Goal: Transaction & Acquisition: Obtain resource

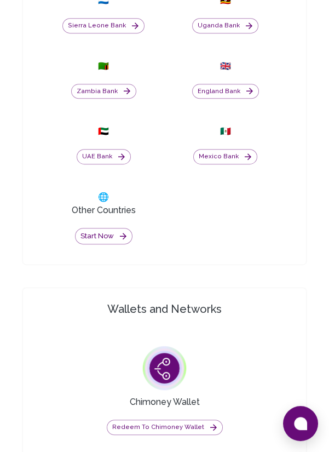
scroll to position [838, 0]
click at [97, 245] on button "Start now" at bounding box center [103, 236] width 57 height 17
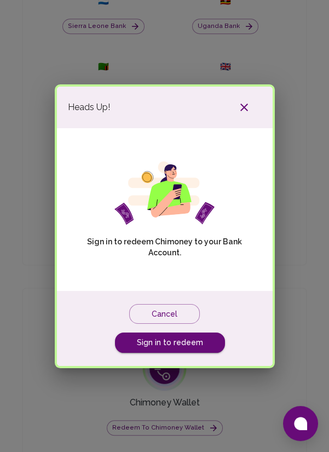
click at [192, 338] on link "Sign in to redeem" at bounding box center [170, 342] width 110 height 20
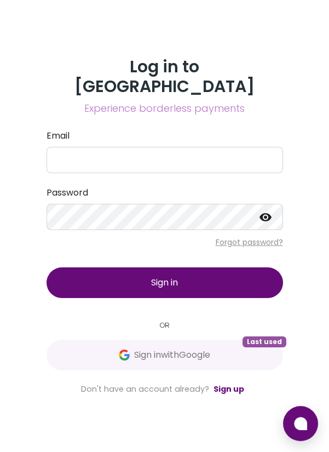
click at [185, 361] on span "Sign in with Google" at bounding box center [172, 354] width 76 height 13
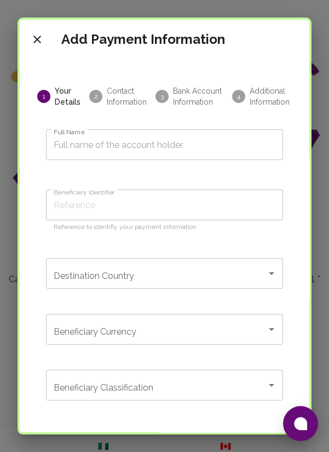
click at [195, 143] on input "Full Name" at bounding box center [164, 144] width 237 height 31
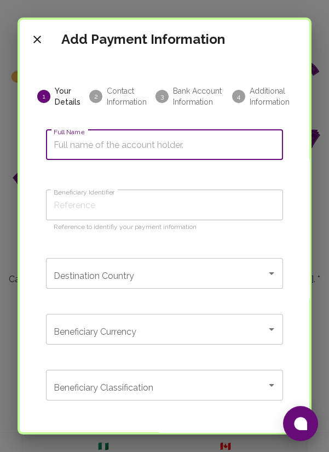
type input "E"
type input "El"
type input "Eli"
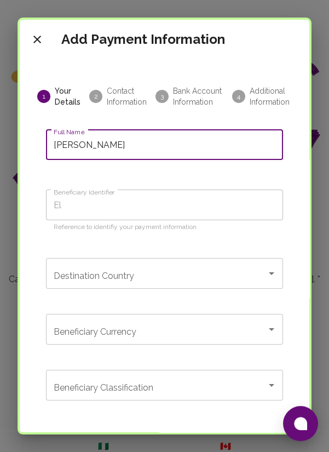
type input "Eli"
type input "Eliz"
type input "Eliza"
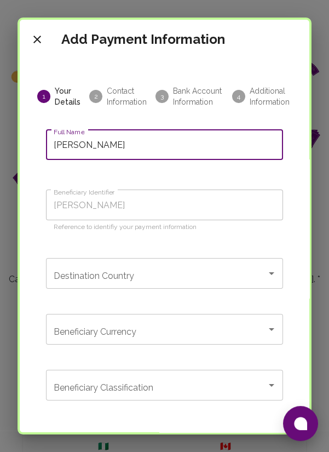
type input "Elizab"
type input "Elizabe"
type input "Elizabet"
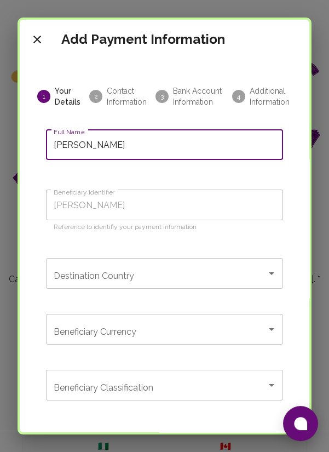
type input "Elizabet"
type input "Elizabeth"
type input "Elizabeth D"
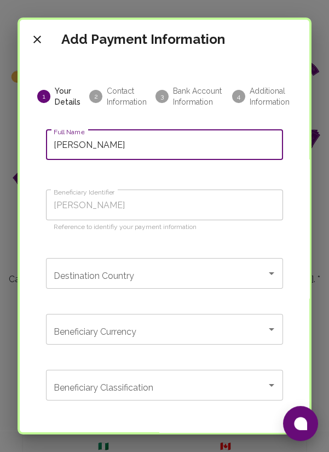
type input "Elizabeth Dj"
type input "Elizabeth Dju"
type input "[PERSON_NAME]"
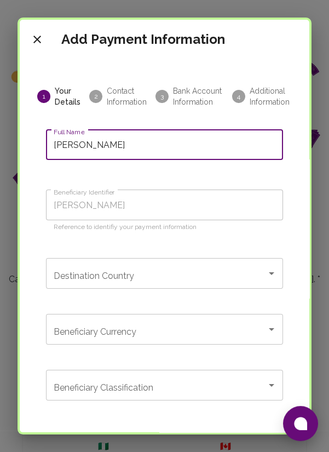
type input "[PERSON_NAME]"
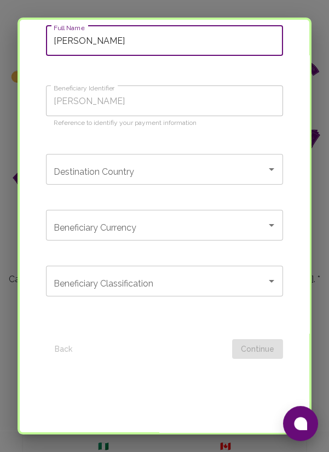
scroll to position [120, 0]
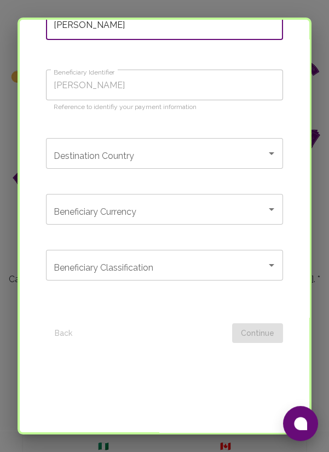
type input "[PERSON_NAME]"
click at [222, 153] on input "Destination Country" at bounding box center [156, 153] width 211 height 21
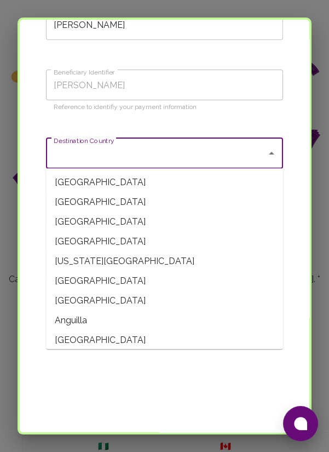
type input "[GEOGRAPHIC_DATA]"
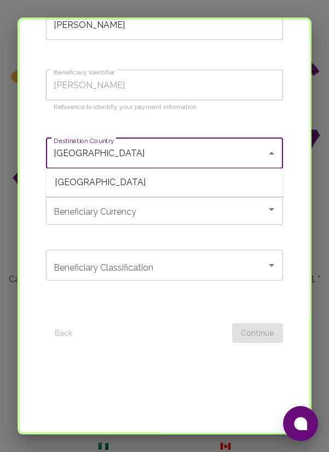
click at [229, 213] on input "Beneficiary Currency" at bounding box center [156, 209] width 211 height 21
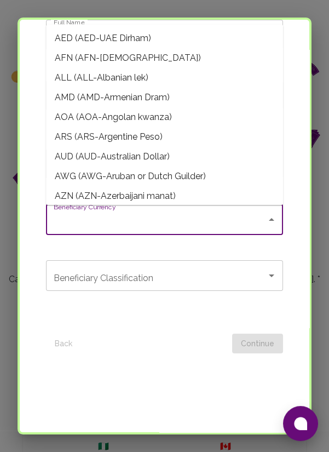
scroll to position [108, 0]
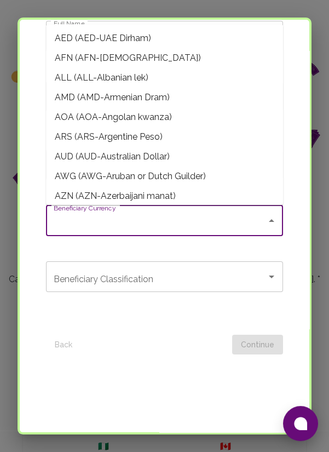
click at [239, 219] on input "Beneficiary Currency" at bounding box center [156, 220] width 211 height 21
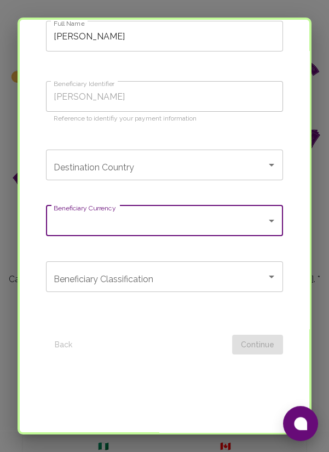
click at [254, 163] on input "Destination Country" at bounding box center [156, 164] width 211 height 21
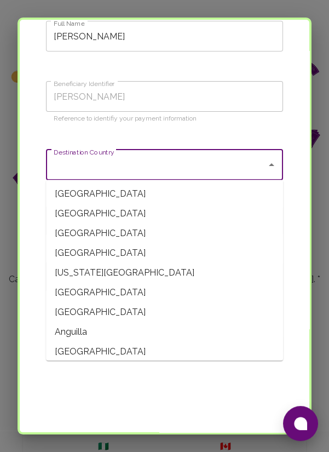
type input "[GEOGRAPHIC_DATA]"
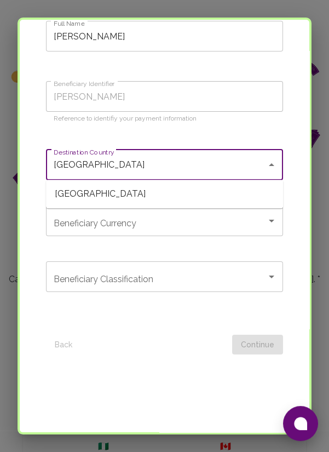
click at [176, 194] on span "[GEOGRAPHIC_DATA]" at bounding box center [164, 194] width 237 height 20
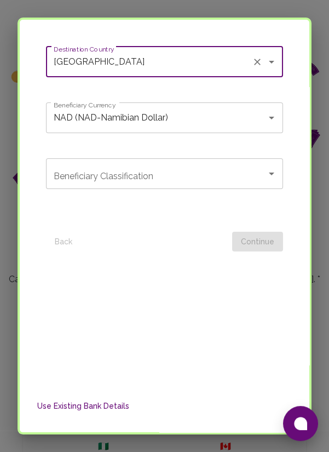
scroll to position [220, 0]
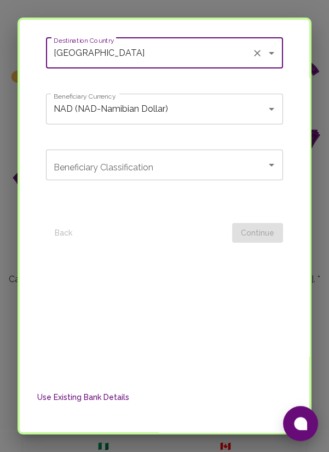
click at [273, 164] on icon "Open" at bounding box center [271, 165] width 5 height 3
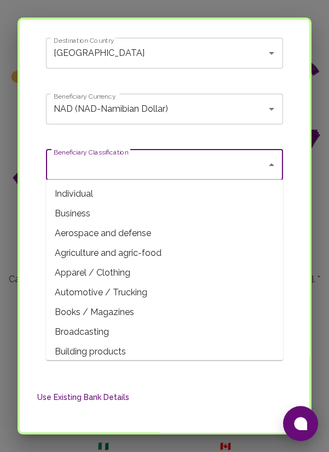
click at [96, 195] on span "Individual" at bounding box center [164, 194] width 237 height 20
type input "Individual"
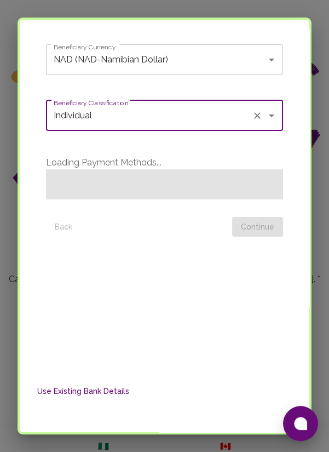
scroll to position [326, 0]
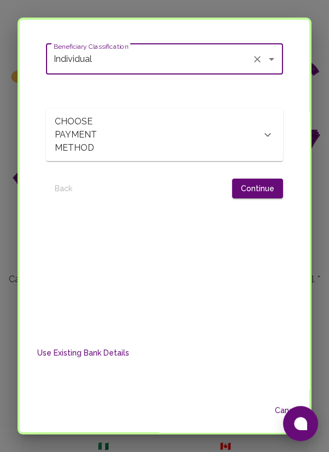
click at [271, 134] on icon at bounding box center [267, 134] width 13 height 13
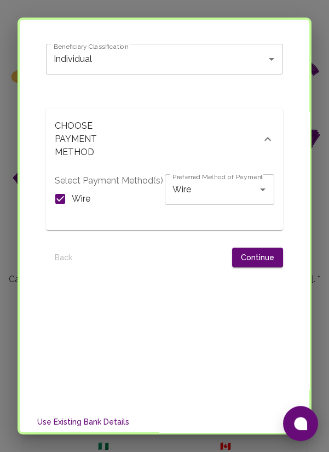
click at [209, 256] on div at bounding box center [158, 257] width 147 height 20
click at [261, 257] on button "Continue" at bounding box center [257, 257] width 51 height 20
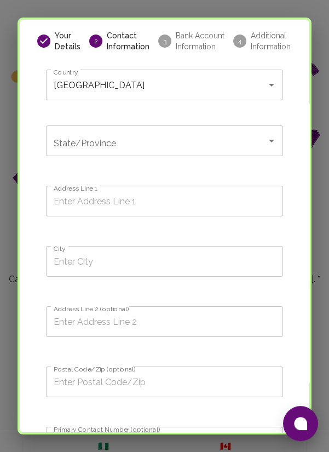
scroll to position [57, 0]
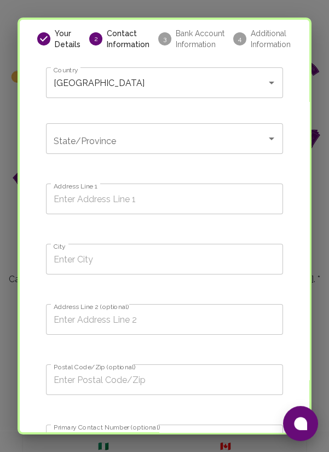
click at [219, 135] on input "State/Province" at bounding box center [156, 138] width 211 height 21
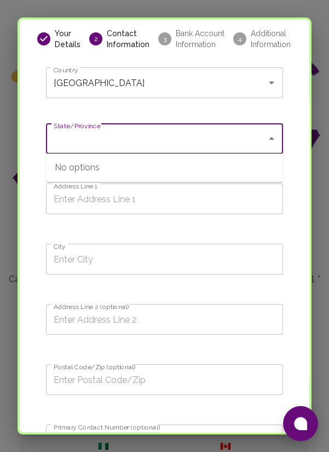
type input "Khomas Region"
type input "Okuryanga, Chief Mandume STR"
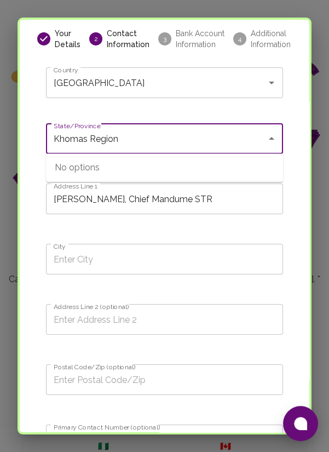
type input "Katutura"
type input "Okuryanga"
type input "1005"
type input "0812045436"
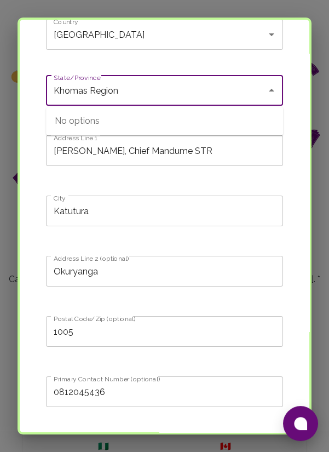
scroll to position [106, 0]
click at [103, 215] on input "Katutura" at bounding box center [164, 210] width 237 height 31
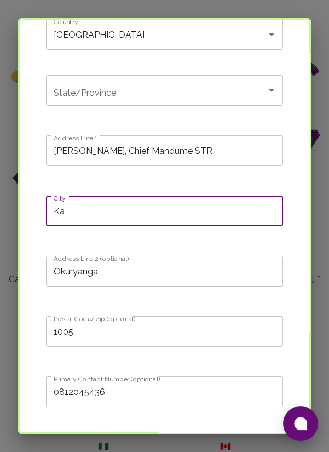
type input "K"
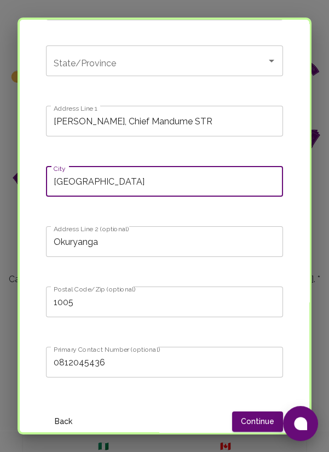
scroll to position [165, 0]
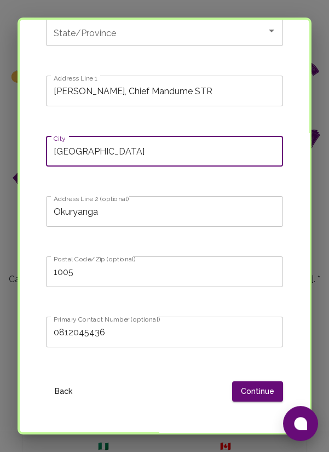
type input "Windhoek"
click at [216, 91] on input "Okuryanga, Chief Mandume STR" at bounding box center [164, 91] width 237 height 31
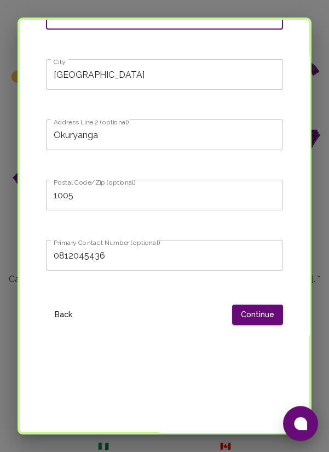
scroll to position [258, 0]
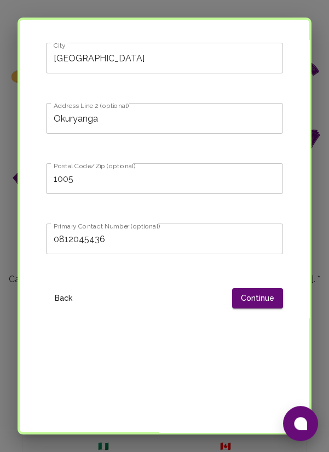
type input "Okuryanga, Chief Mandume STR 614"
click at [68, 177] on input "1005" at bounding box center [164, 178] width 237 height 31
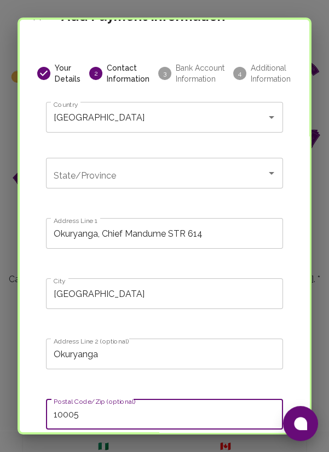
scroll to position [18, 0]
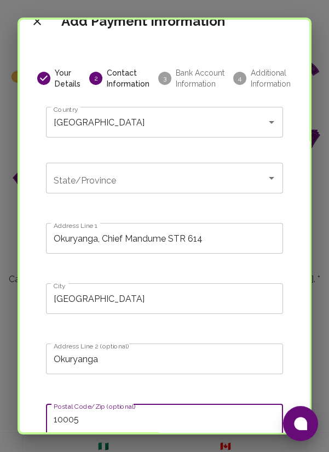
type input "10005"
click at [218, 177] on input "State/Province" at bounding box center [156, 177] width 211 height 21
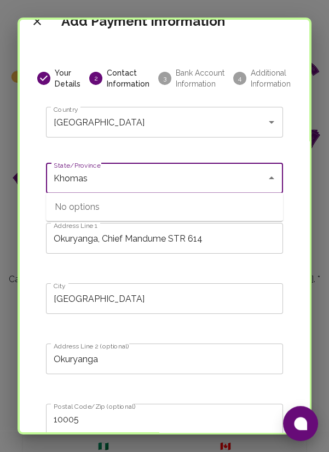
type input "Khomas"
click at [32, 205] on div "Your Details 2 Contact Information 3 Bank Account Information 4 Additional Info…" at bounding box center [165, 393] width 290 height 704
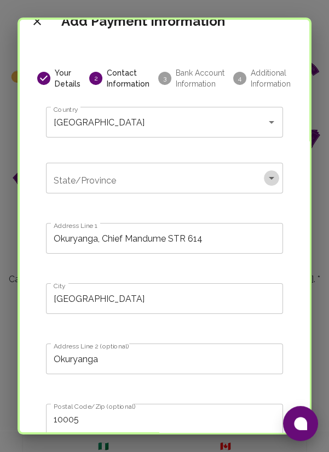
click at [273, 178] on icon "Open" at bounding box center [271, 177] width 13 height 13
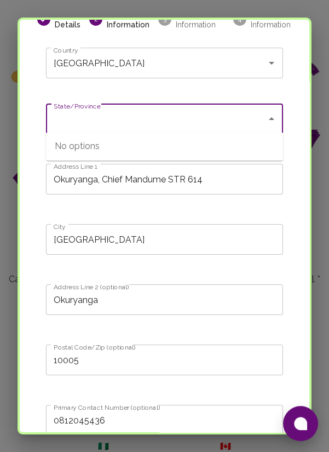
scroll to position [85, 0]
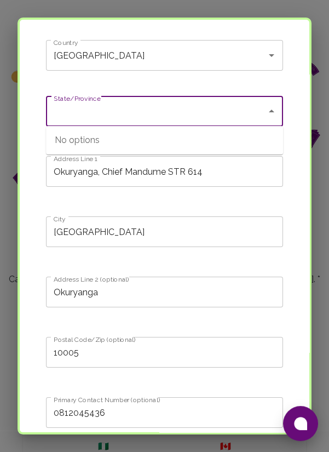
click at [224, 138] on div "No options" at bounding box center [164, 140] width 237 height 28
type input "Khomas Region"
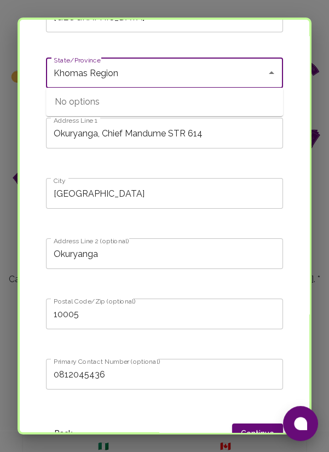
scroll to position [117, 0]
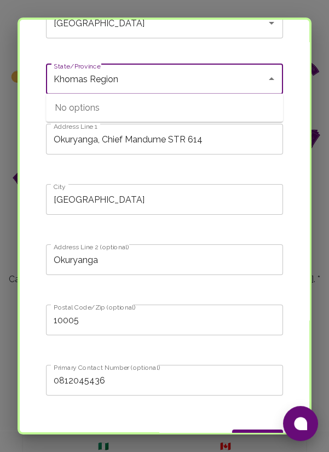
click at [296, 165] on div "Your Details 2 Contact Information 3 Bank Account Information 4 Additional Info…" at bounding box center [165, 294] width 290 height 704
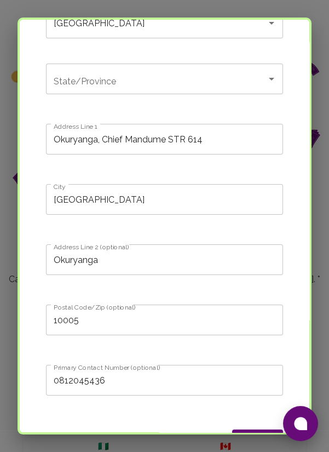
click at [134, 255] on input "Okuryanga" at bounding box center [164, 259] width 237 height 31
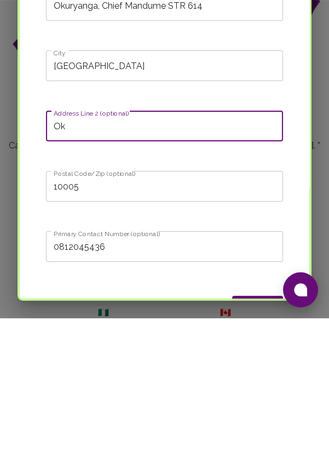
type input "O"
type input "Khomas Region"
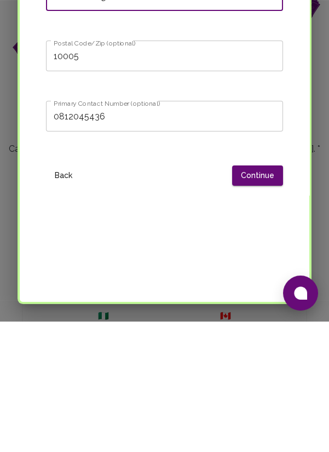
scroll to position [258, 0]
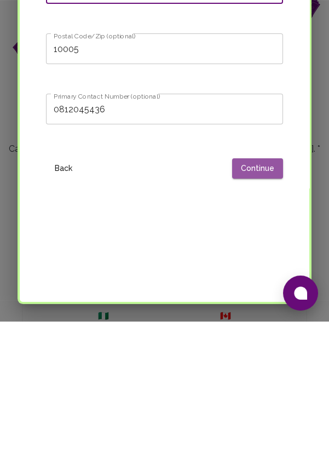
click at [262, 298] on button "Continue" at bounding box center [257, 298] width 51 height 20
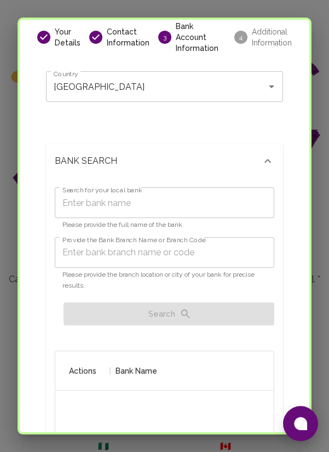
scroll to position [66, 0]
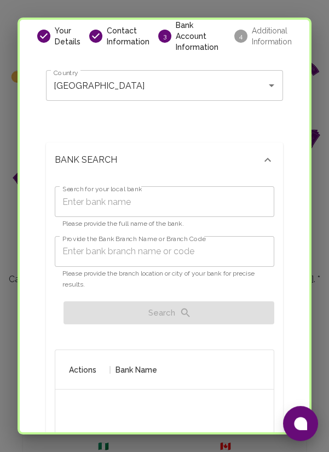
click at [196, 188] on input "Search for your local bank" at bounding box center [164, 201] width 219 height 31
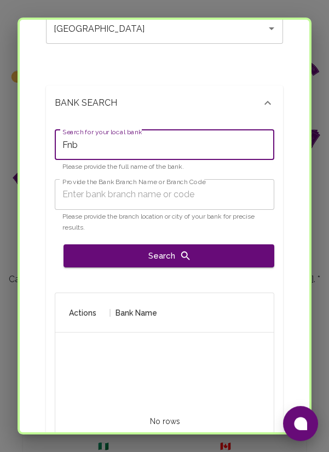
scroll to position [132, 0]
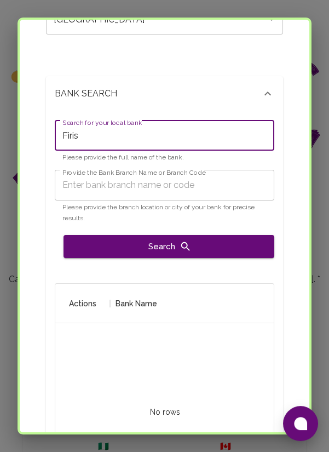
type input "Firist"
type input "First National Bank of Namibia"
click at [233, 176] on input "Provide the Bank Branch Name or Branch Code" at bounding box center [164, 185] width 219 height 31
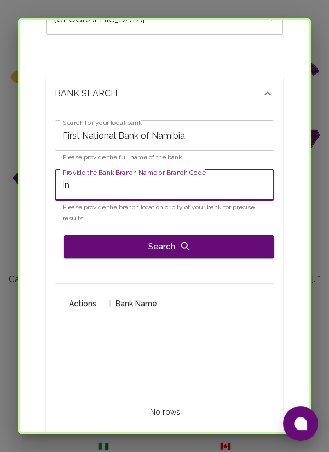
type input "I"
paste input "282672"
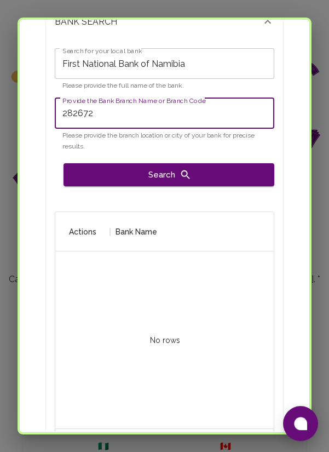
scroll to position [205, 0]
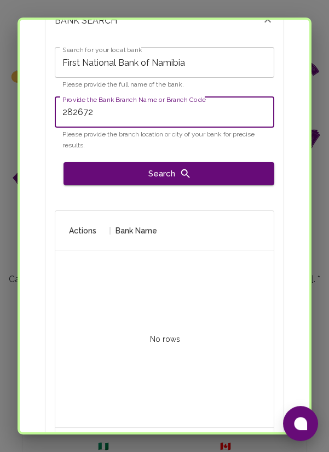
type input "282672"
click at [223, 162] on button "Search" at bounding box center [168, 173] width 211 height 23
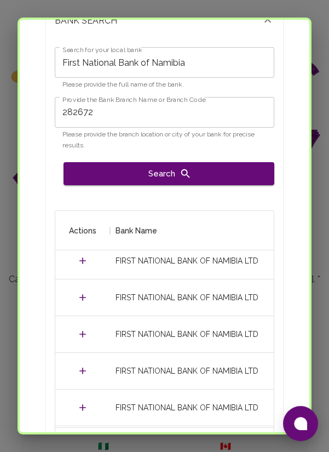
scroll to position [0, 0]
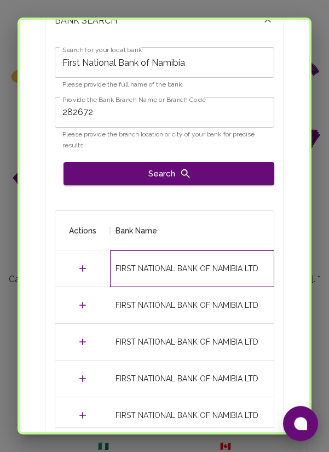
click at [175, 263] on div "FIRST NATIONAL BANK OF NAMIBIA LTD" at bounding box center [186, 268] width 143 height 11
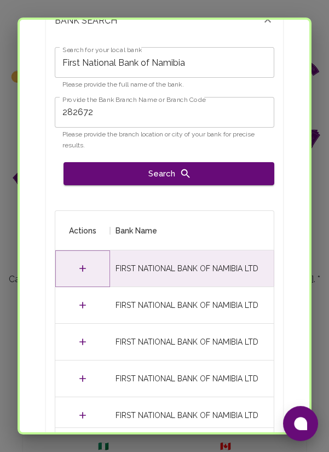
click at [80, 263] on icon "Select" at bounding box center [82, 268] width 11 height 11
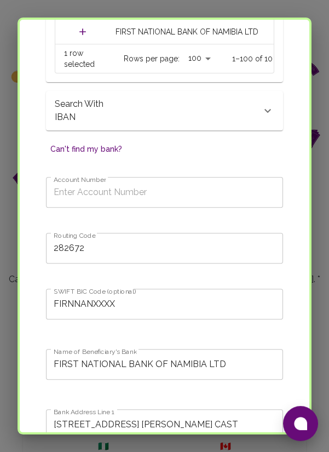
scroll to position [602, 0]
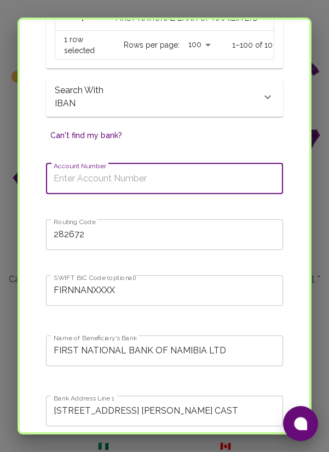
paste input "64288901604"
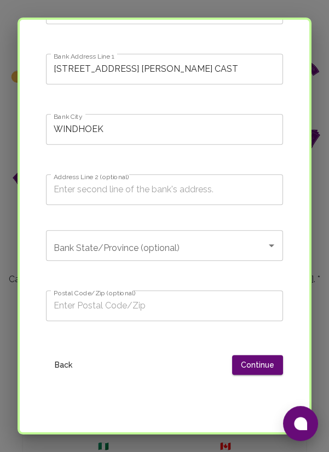
scroll to position [952, 0]
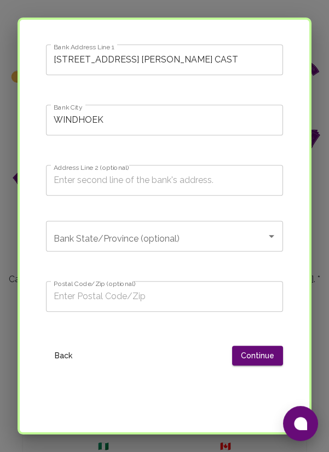
click at [271, 235] on icon "Open" at bounding box center [271, 236] width 5 height 3
type input "64288901604"
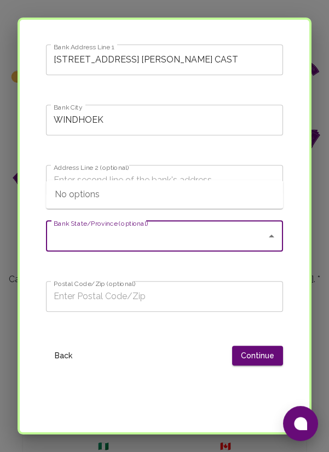
type input "Khomas Region"
type input "Okuryanga"
type input "1005"
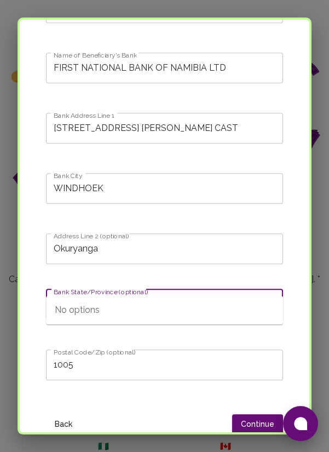
scroll to position [901, 0]
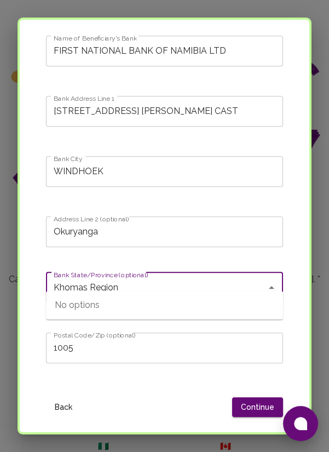
click at [108, 221] on input "Okuryanga" at bounding box center [164, 231] width 237 height 31
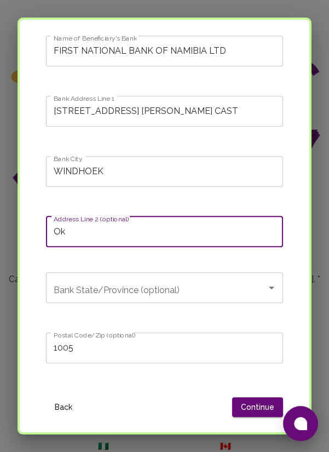
type input "O"
click at [271, 286] on icon "Open" at bounding box center [271, 287] width 5 height 3
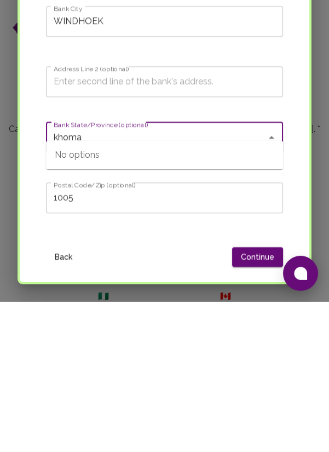
type input "khomas"
type input "Khomas"
click at [53, 397] on button "Back" at bounding box center [63, 407] width 35 height 20
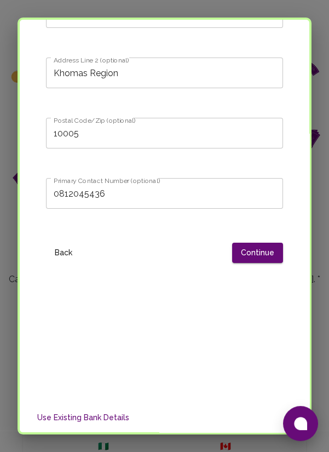
scroll to position [313, 0]
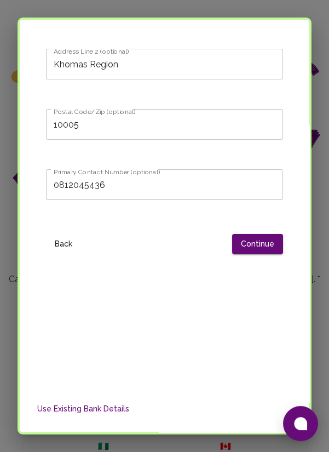
click at [259, 245] on button "Continue" at bounding box center [257, 244] width 51 height 20
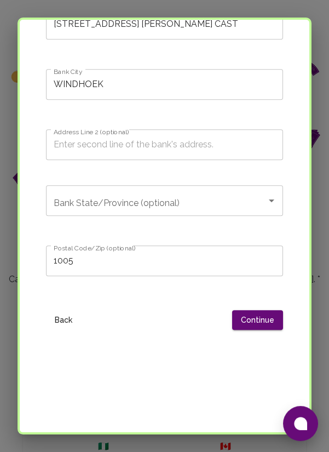
scroll to position [1001, 0]
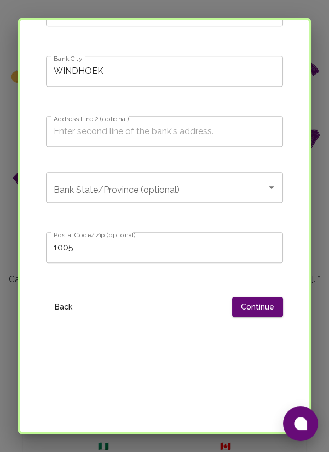
click at [68, 236] on input "1005" at bounding box center [164, 247] width 237 height 31
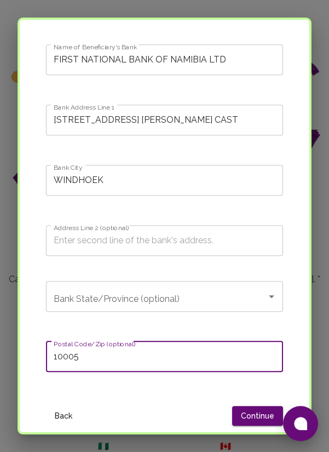
scroll to position [893, 0]
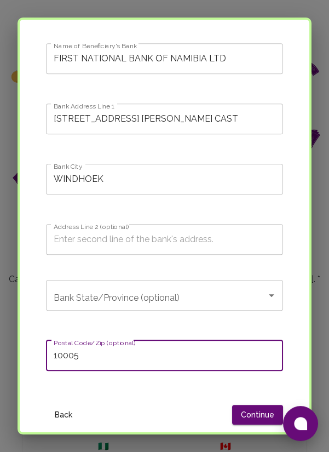
type input "10005"
click at [256, 285] on input "Bank State/Province (optional)" at bounding box center [156, 295] width 211 height 21
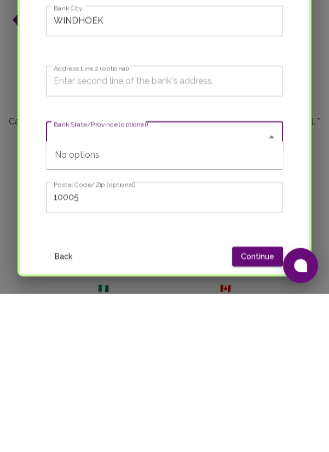
type input "Khomas Region"
type input "Okuryanga"
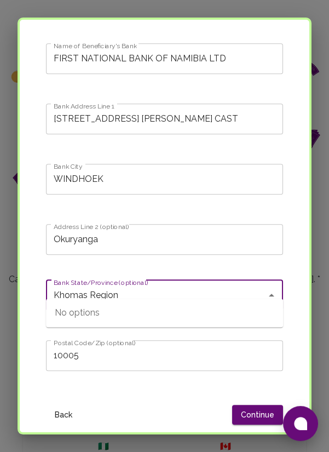
click at [46, 280] on div "Khomas Region Bank State/Province (optional)" at bounding box center [164, 295] width 237 height 31
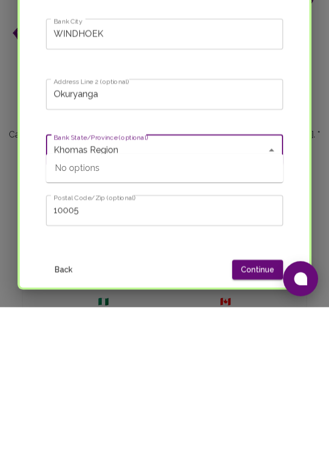
click at [326, 273] on div "Add Payment Information Your Details Contact Information 3 Bank Account Informa…" at bounding box center [164, 226] width 329 height 452
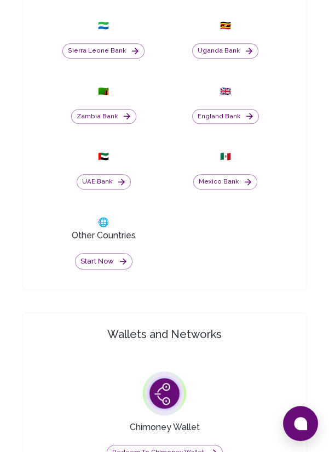
scroll to position [810, 0]
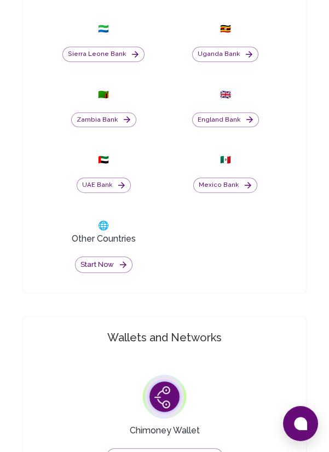
click at [112, 273] on button "Start now" at bounding box center [103, 264] width 57 height 17
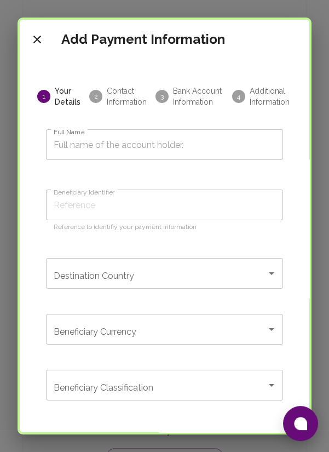
click at [229, 142] on input "Full Name" at bounding box center [164, 144] width 237 height 31
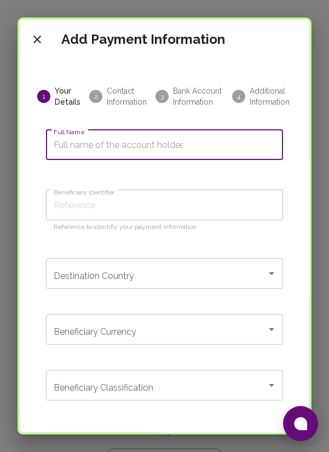
type input "[PERSON_NAME]"
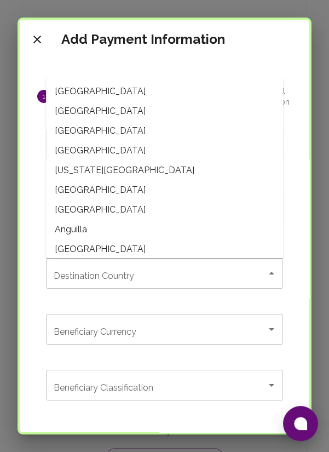
click at [33, 216] on div "Full Name Elizabeth Djulume Full Name Beneficiary Identifier Elizabeth Djulume …" at bounding box center [164, 289] width 263 height 346
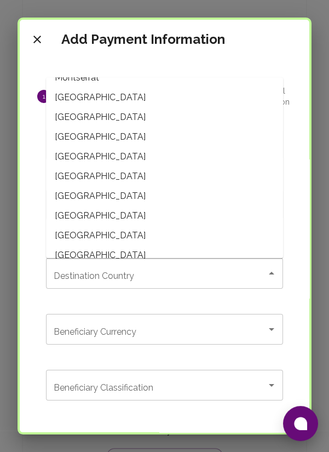
scroll to position [2716, 0]
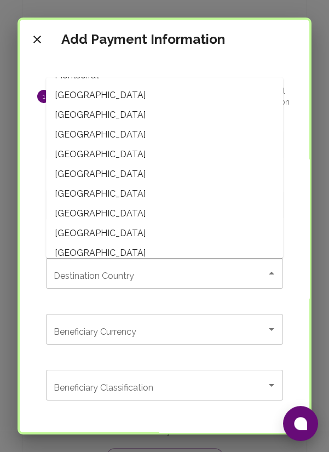
click at [85, 144] on span "[GEOGRAPHIC_DATA]" at bounding box center [164, 154] width 237 height 20
type input "[GEOGRAPHIC_DATA]"
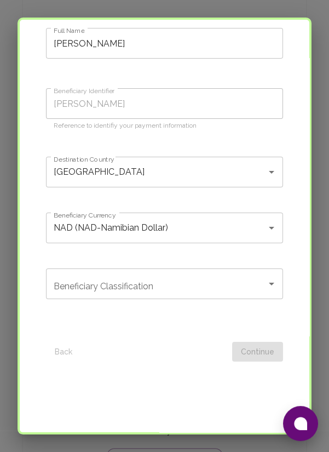
scroll to position [102, 0]
click at [268, 282] on icon "Open" at bounding box center [271, 282] width 13 height 13
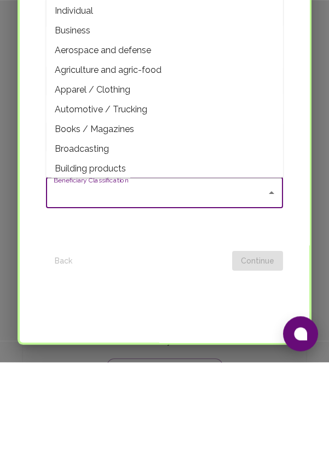
scroll to position [810, 0]
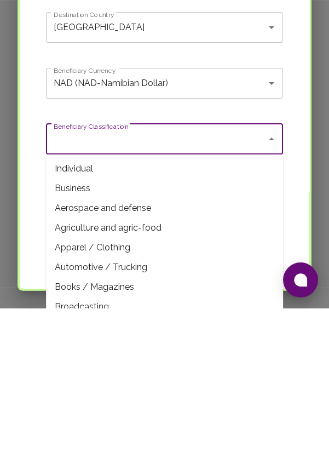
click at [84, 315] on span "Individual" at bounding box center [164, 312] width 237 height 20
type input "Individual"
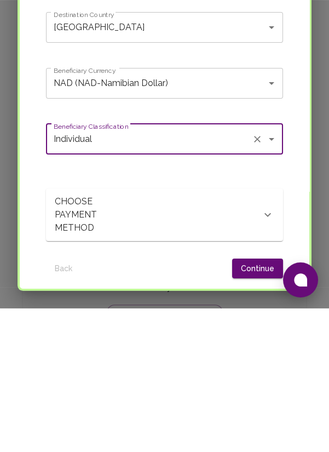
scroll to position [163, 0]
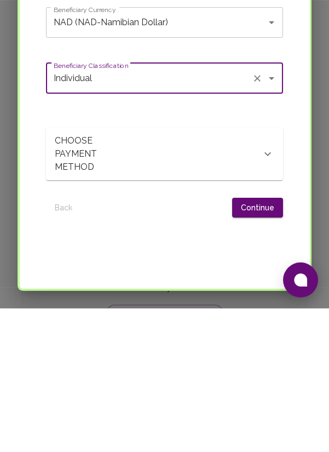
click at [269, 297] on icon at bounding box center [267, 298] width 7 height 4
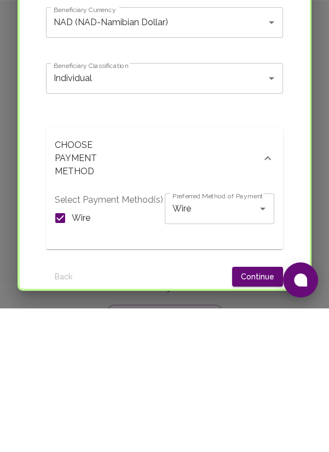
scroll to position [810, 0]
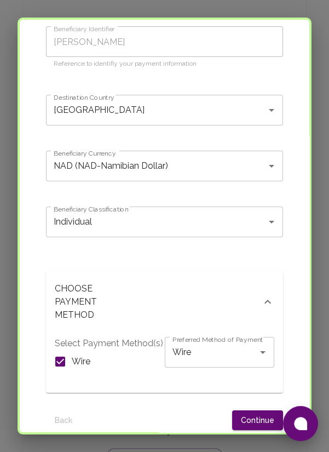
click at [183, 406] on div "Back Continue" at bounding box center [164, 415] width 237 height 29
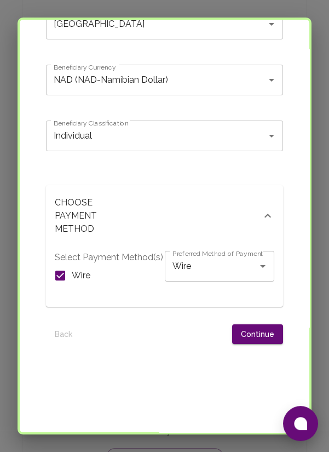
click at [258, 334] on button "Continue" at bounding box center [257, 334] width 51 height 20
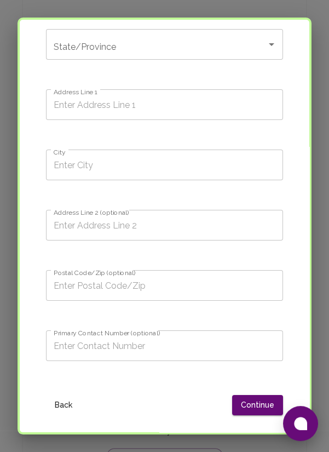
scroll to position [0, 0]
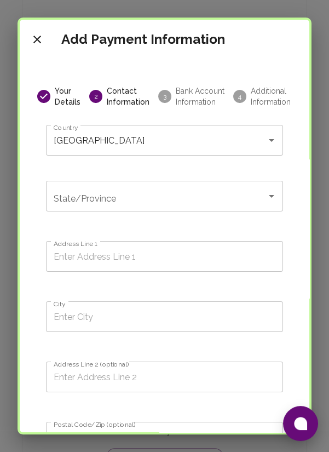
click at [189, 192] on input "State/Province" at bounding box center [156, 196] width 211 height 21
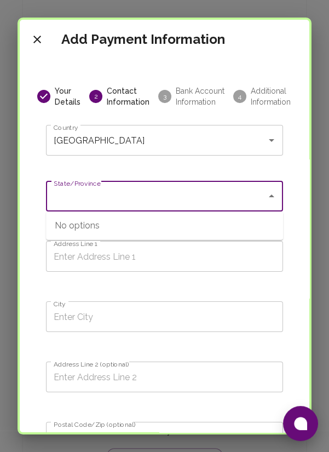
type input "Khomas Region"
type input "Okuryangava, Chief Mandume STR, Windhoek"
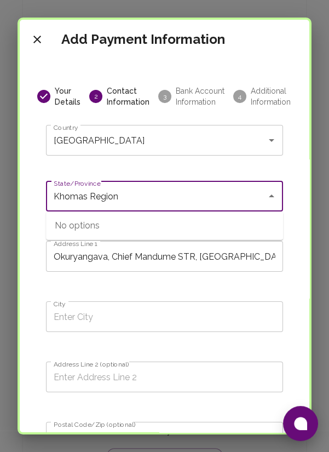
type input "Katutura"
type input "Okuryangava"
type input "1005"
type input "0812045436"
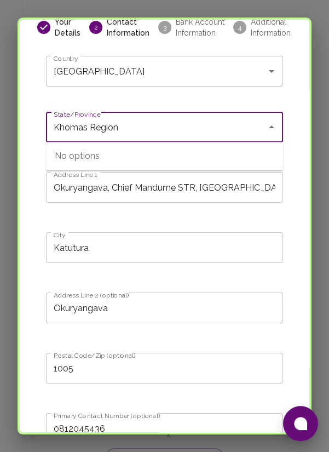
scroll to position [69, 0]
click at [214, 219] on div "City Katutura City" at bounding box center [160, 249] width 246 height 60
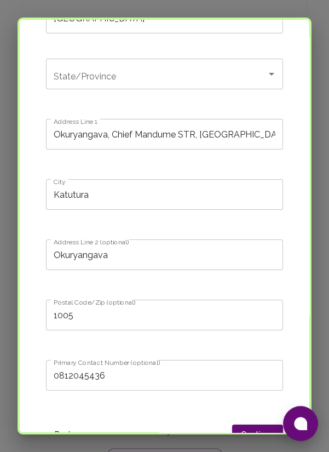
scroll to position [122, 0]
click at [250, 135] on input "Okuryangava, Chief Mandume STR, Windhoek" at bounding box center [164, 134] width 237 height 31
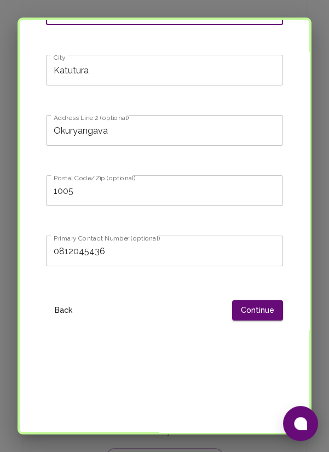
scroll to position [245, 0]
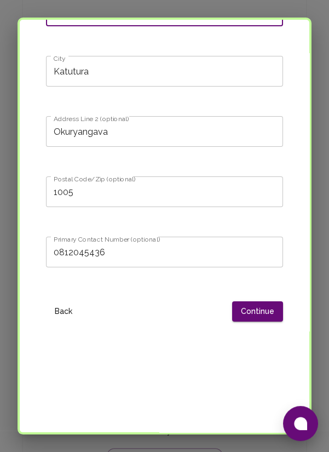
type input "Okuryangava, Chief Mandume STR 614"
click at [67, 190] on input "1005" at bounding box center [164, 191] width 237 height 31
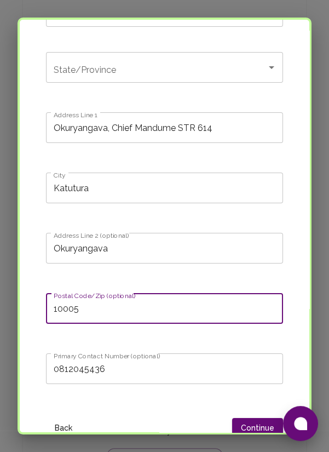
scroll to position [129, 0]
type input "10005"
click at [107, 185] on input "Katutura" at bounding box center [164, 187] width 237 height 31
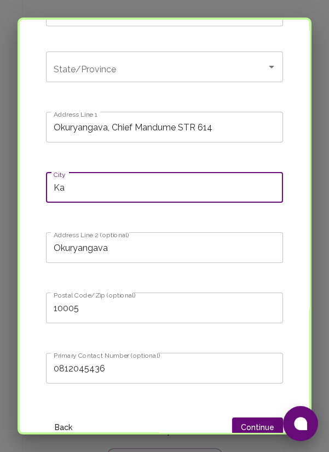
type input "K"
type input "Windhoek"
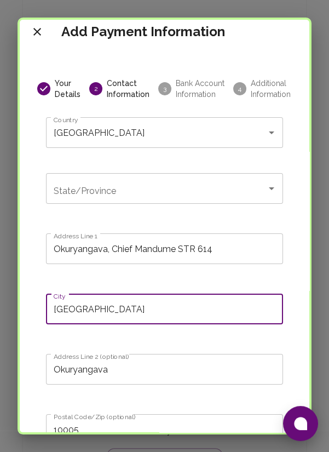
scroll to position [0, 0]
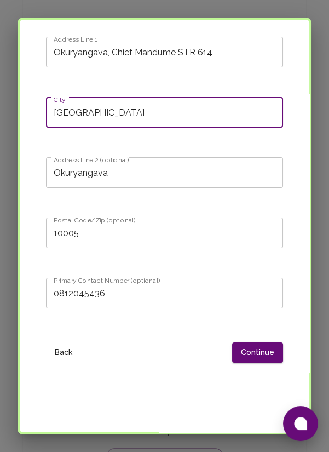
click at [261, 346] on button "Continue" at bounding box center [257, 352] width 51 height 20
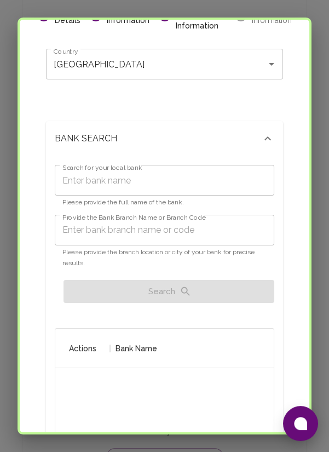
scroll to position [79, 0]
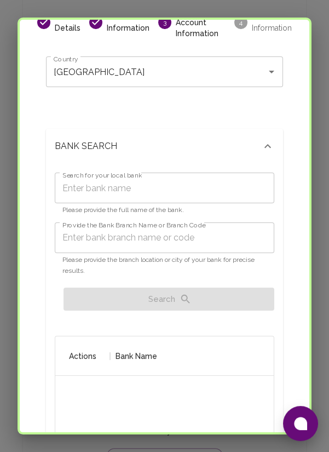
click at [197, 225] on input "Provide the Bank Branch Name or Branch Code" at bounding box center [164, 237] width 219 height 31
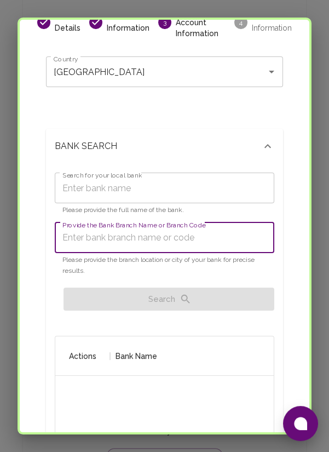
click at [195, 226] on input "Provide the Bank Branch Name or Branch Code" at bounding box center [164, 237] width 219 height 31
type input "282672"
click at [148, 180] on input "Search for your local bank" at bounding box center [164, 187] width 219 height 31
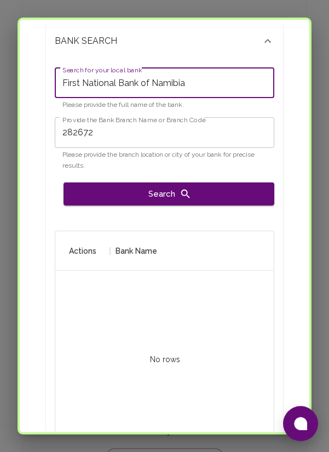
scroll to position [189, 0]
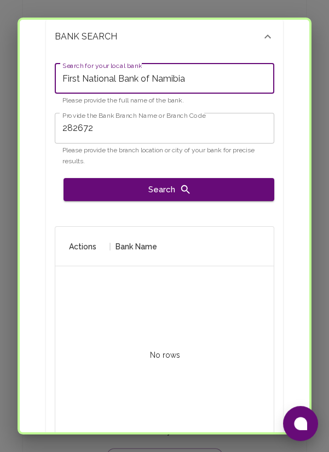
type input "First National Bank of Namibia"
click at [207, 178] on button "Search" at bounding box center [168, 189] width 211 height 23
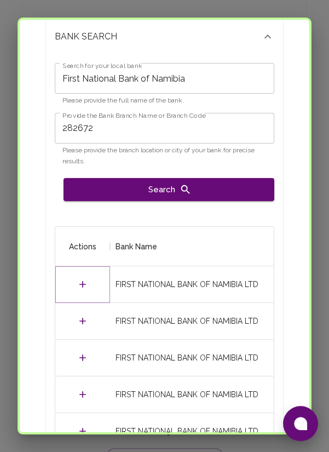
click at [84, 279] on icon "Select" at bounding box center [82, 284] width 11 height 11
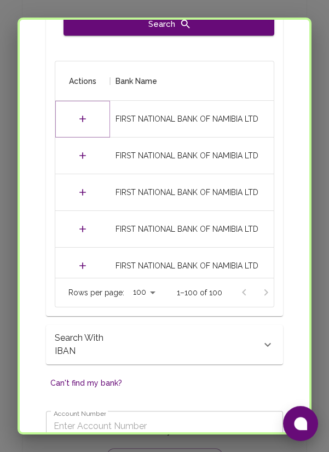
scroll to position [329, 0]
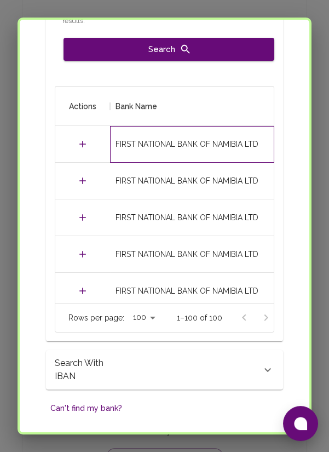
click at [215, 138] on div "FIRST NATIONAL BANK OF NAMIBIA LTD" at bounding box center [186, 143] width 143 height 11
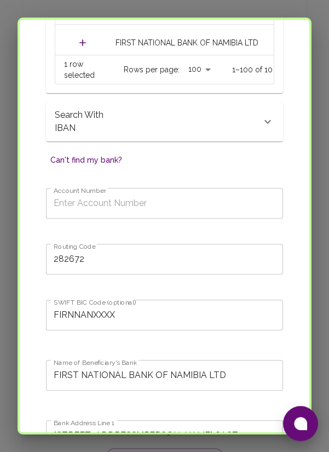
scroll to position [577, 0]
click at [195, 193] on input "Account Number" at bounding box center [164, 202] width 237 height 31
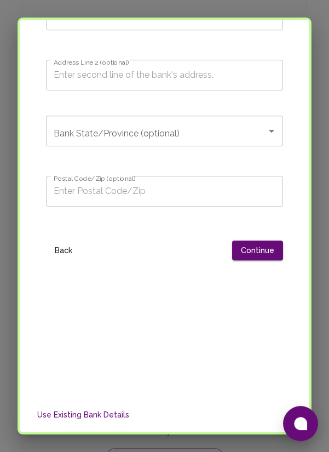
scroll to position [1058, 0]
type input "64288901604"
click at [175, 180] on input "Postal Code/Zip (optional)" at bounding box center [164, 190] width 237 height 31
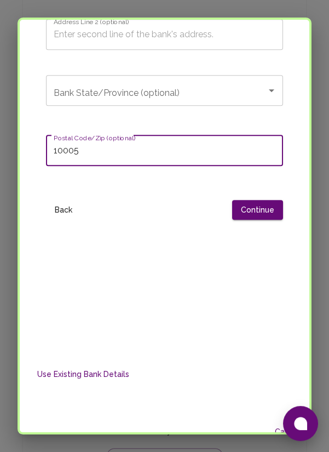
scroll to position [1113, 0]
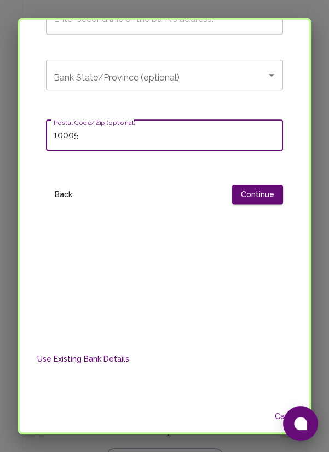
type input "10005"
click at [259, 184] on button "Continue" at bounding box center [257, 194] width 51 height 20
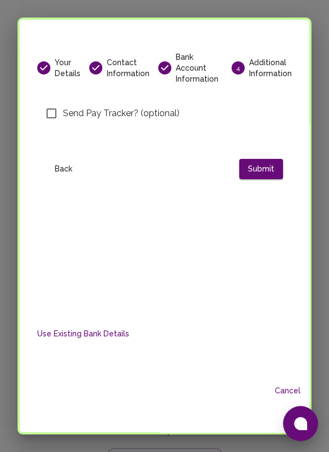
scroll to position [9, 0]
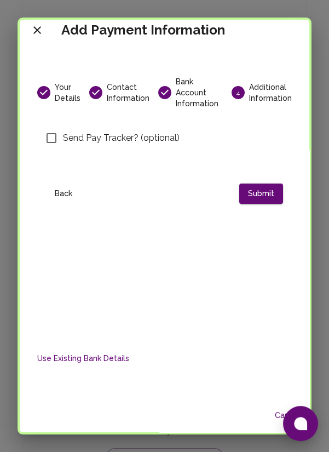
click at [53, 128] on input "Send Pay Tracker? (optional)" at bounding box center [51, 137] width 23 height 23
checkbox input "true"
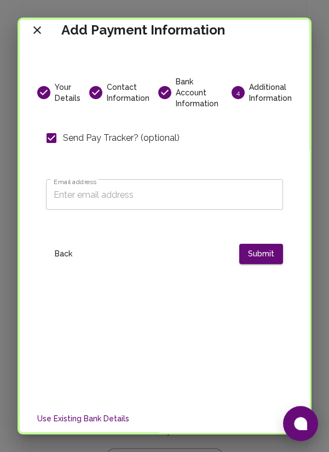
click at [198, 183] on input "Email address" at bounding box center [164, 194] width 237 height 31
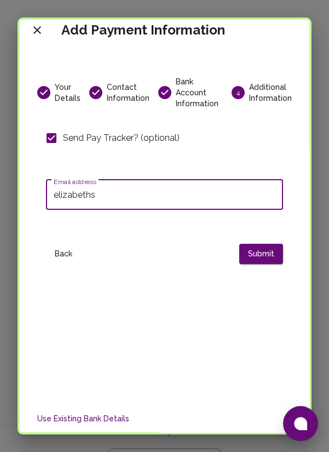
type input "elizabethsunday@goodwall.org"
click at [264, 244] on button "Submit" at bounding box center [261, 254] width 44 height 20
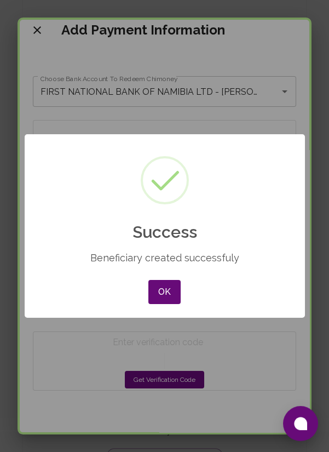
click at [166, 290] on button "OK" at bounding box center [164, 292] width 32 height 24
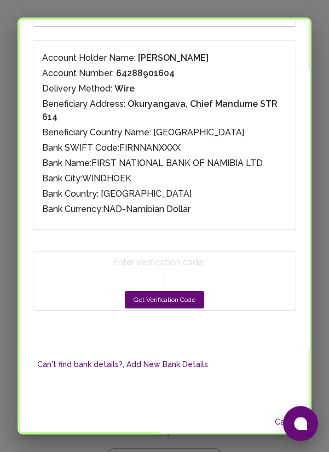
scroll to position [90, 0]
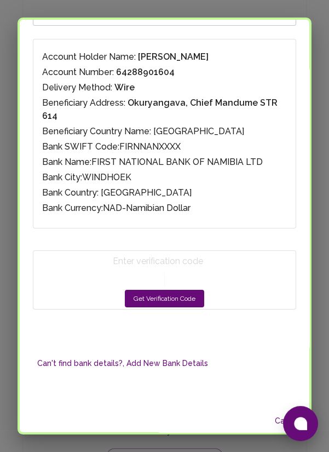
click at [153, 290] on button "Get Verification Code" at bounding box center [164, 299] width 79 height 18
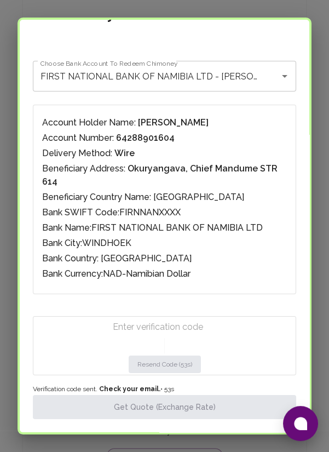
scroll to position [28, 0]
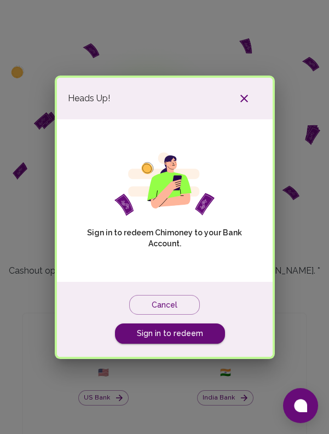
click at [242, 99] on icon "button" at bounding box center [244, 98] width 13 height 13
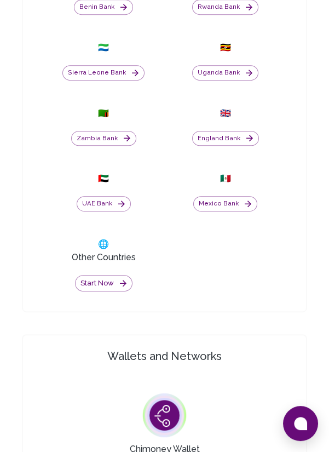
scroll to position [793, 0]
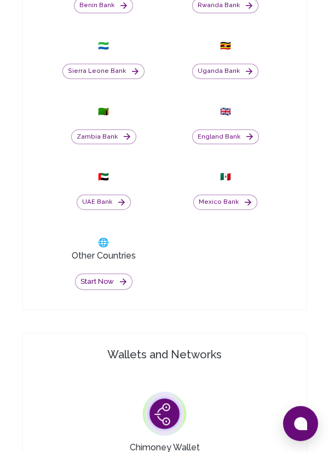
click at [120, 286] on icon "button" at bounding box center [123, 281] width 10 height 10
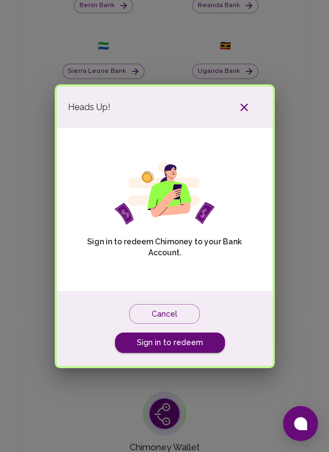
click at [203, 353] on link "Sign in to redeem" at bounding box center [170, 342] width 110 height 20
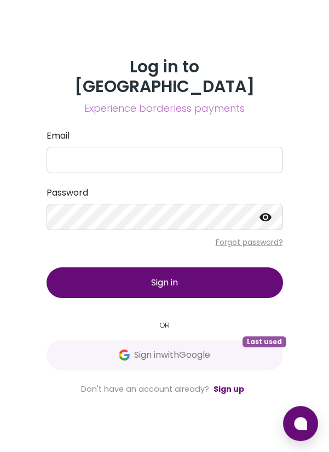
click at [203, 361] on span "Sign in with Google" at bounding box center [172, 354] width 76 height 13
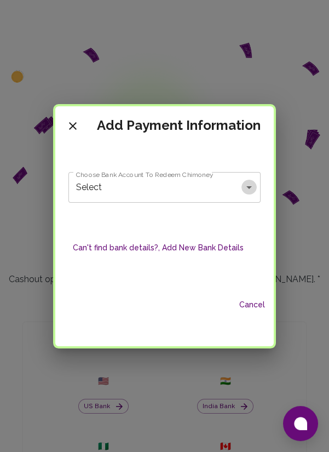
click at [247, 187] on icon "Open" at bounding box center [248, 187] width 5 height 3
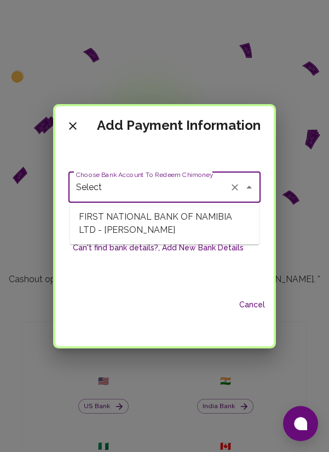
click at [216, 220] on span "FIRST NATIONAL BANK OF NAMIBIA LTD - [PERSON_NAME]" at bounding box center [164, 223] width 189 height 33
type input "FIRST NATIONAL BANK OF NAMIBIA LTD - [PERSON_NAME]"
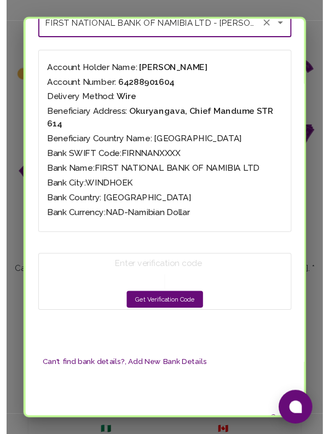
scroll to position [105, 0]
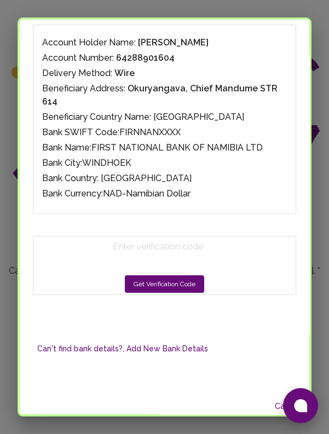
click at [186, 275] on button "Get Verification Code" at bounding box center [164, 284] width 79 height 18
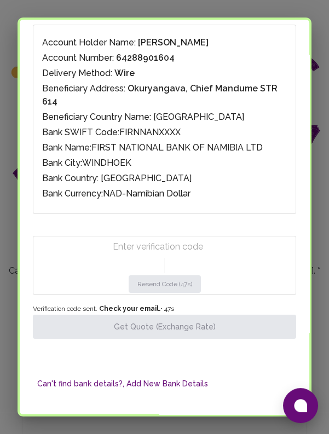
click at [162, 238] on input "Enter verification code" at bounding box center [167, 247] width 108 height 18
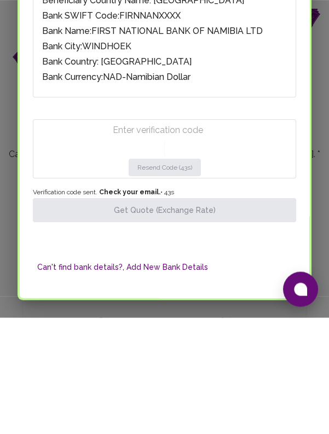
paste input "2695"
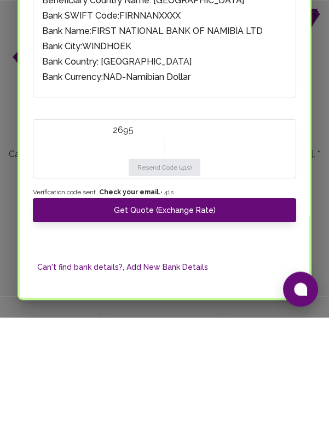
type input "2695"
click at [203, 315] on button "Get Quote (Exchange Rate)" at bounding box center [164, 327] width 263 height 24
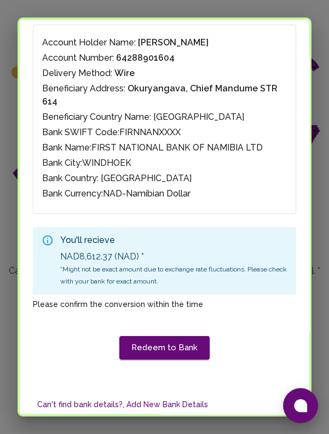
click at [176, 336] on button "Redeem to Bank" at bounding box center [164, 347] width 90 height 23
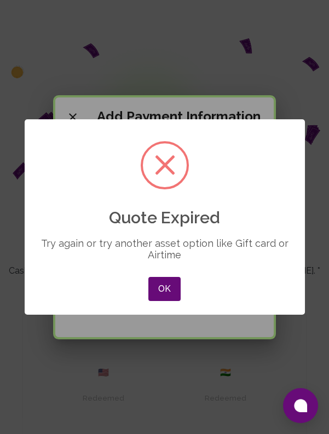
click at [171, 288] on button "OK" at bounding box center [164, 289] width 32 height 24
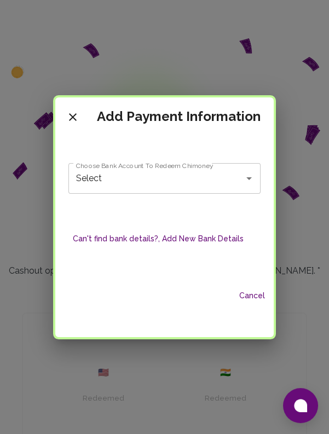
click at [249, 176] on icon "Open" at bounding box center [248, 178] width 13 height 13
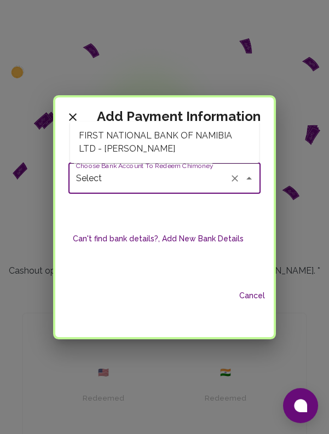
click at [226, 140] on span "FIRST NATIONAL BANK OF NAMIBIA LTD - [PERSON_NAME]" at bounding box center [164, 142] width 189 height 33
type input "FIRST NATIONAL BANK OF NAMIBIA LTD - [PERSON_NAME]"
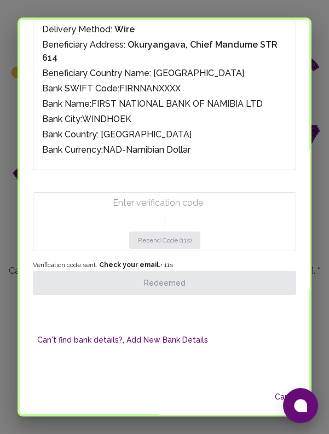
scroll to position [158, 0]
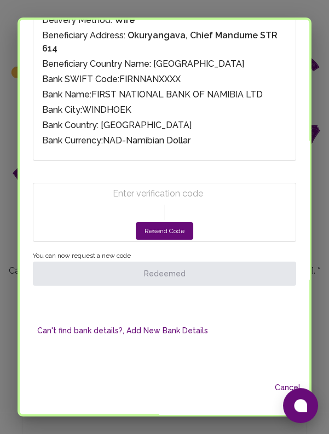
click at [170, 222] on button "Resend Code" at bounding box center [164, 231] width 57 height 18
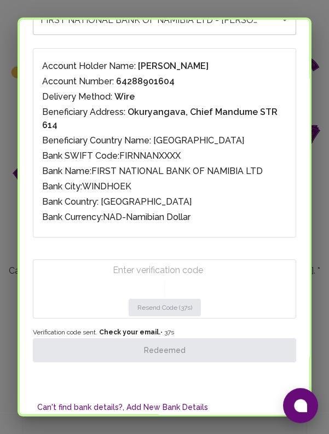
scroll to position [0, 0]
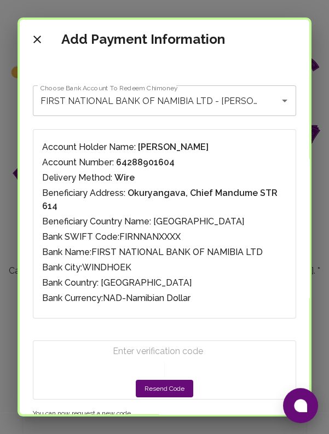
click at [158, 343] on input "Enter verification code" at bounding box center [167, 352] width 108 height 18
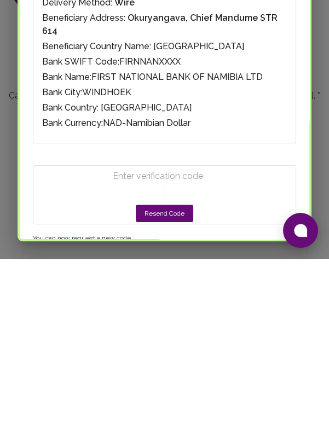
paste input "7986"
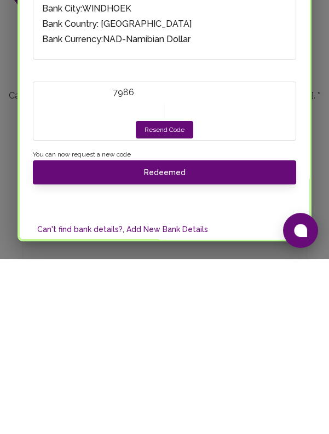
scroll to position [87, 0]
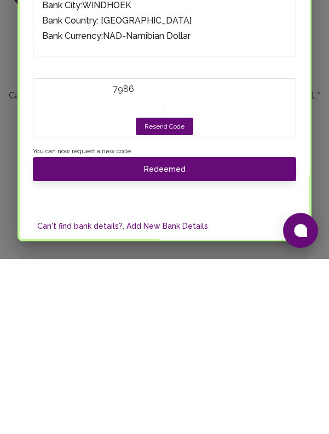
type input "7986"
click at [210, 332] on button "Redeemed" at bounding box center [164, 344] width 263 height 24
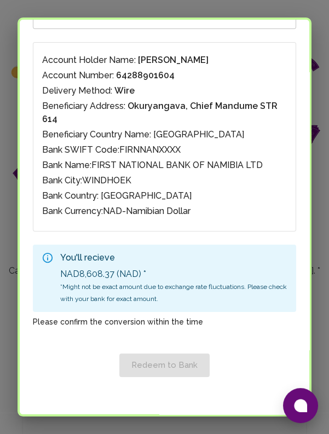
click at [325, 154] on div "Add Payment Information Choose Bank Account To Redeem Chimoney FIRST NATIONAL B…" at bounding box center [164, 217] width 329 height 434
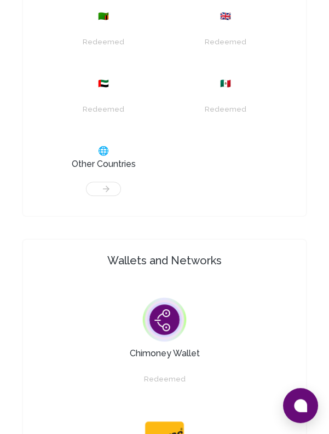
scroll to position [896, 0]
